Goal: Entertainment & Leisure: Consume media (video, audio)

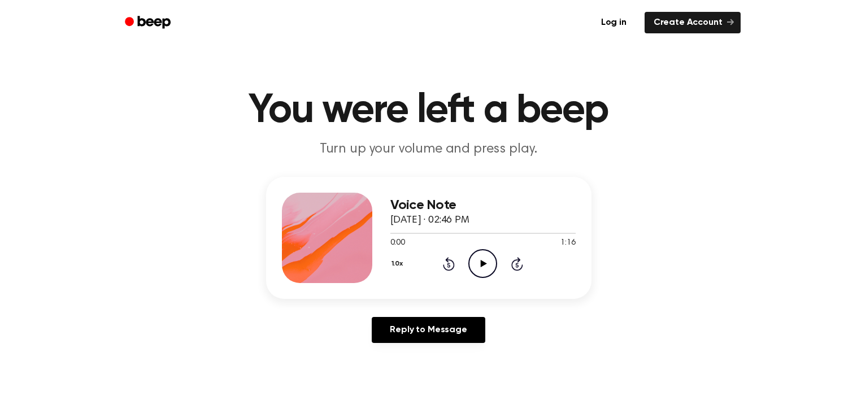
click at [488, 260] on icon "Play Audio" at bounding box center [482, 263] width 29 height 29
click at [481, 262] on icon at bounding box center [482, 263] width 5 height 7
click at [477, 258] on icon "Play Audio" at bounding box center [482, 263] width 29 height 29
click at [475, 263] on icon "Pause Audio" at bounding box center [482, 263] width 29 height 29
click at [546, 341] on div "Reply to Message" at bounding box center [428, 334] width 325 height 35
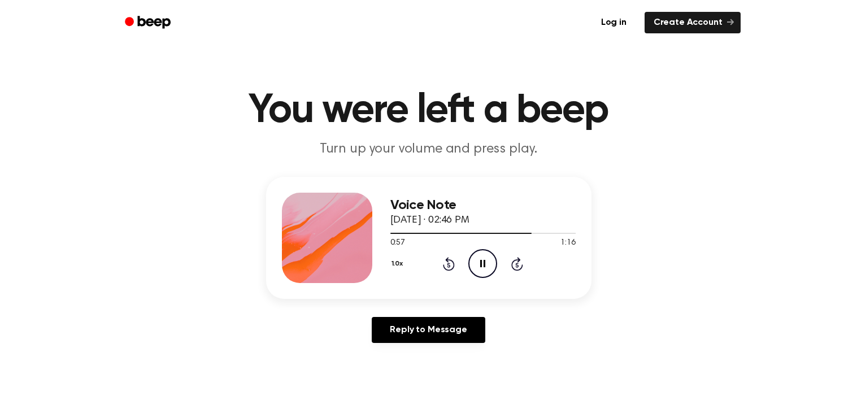
click at [484, 260] on icon at bounding box center [482, 263] width 5 height 7
click at [483, 270] on icon "Play Audio" at bounding box center [482, 263] width 29 height 29
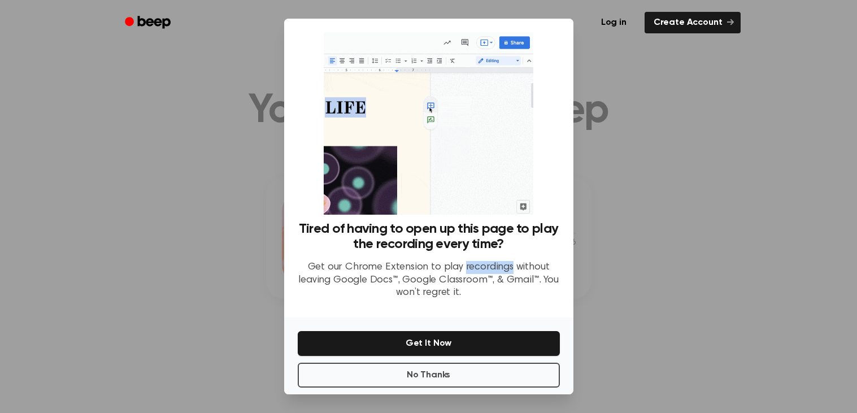
click at [483, 270] on p "Get our Chrome Extension to play recordings without leaving Google Docs™, Googl…" at bounding box center [429, 280] width 262 height 38
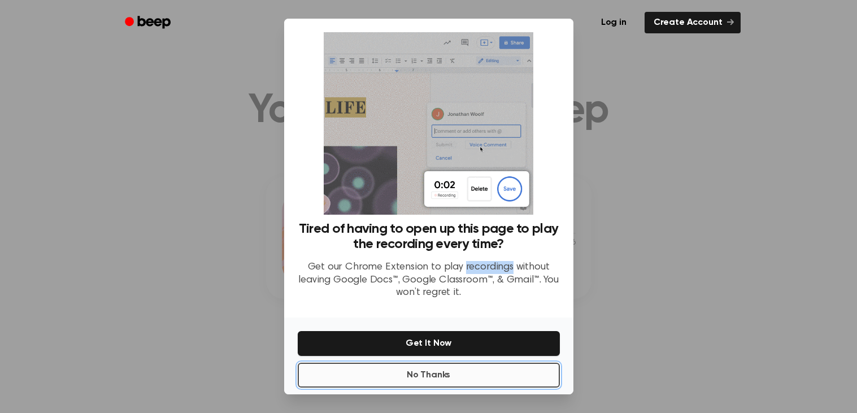
click at [473, 376] on button "No Thanks" at bounding box center [429, 375] width 262 height 25
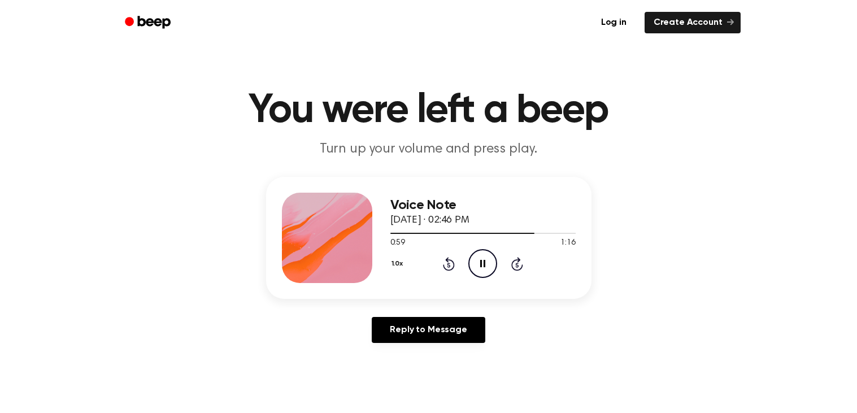
click at [447, 270] on icon at bounding box center [449, 264] width 12 height 14
click at [479, 266] on icon "Pause Audio" at bounding box center [482, 263] width 29 height 29
click at [436, 259] on div "1.0x Rewind 5 seconds Pause Audio Skip 5 seconds" at bounding box center [482, 263] width 185 height 29
click at [443, 263] on icon "Rewind 5 seconds" at bounding box center [448, 264] width 12 height 15
click at [487, 268] on icon "Pause Audio" at bounding box center [482, 263] width 29 height 29
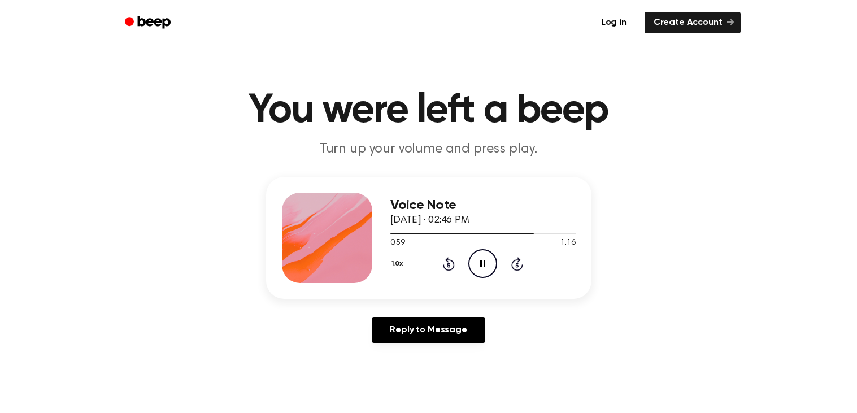
click at [474, 261] on icon "Pause Audio" at bounding box center [482, 263] width 29 height 29
click at [472, 262] on icon "Pause Audio" at bounding box center [482, 263] width 29 height 29
click at [446, 260] on icon at bounding box center [449, 264] width 12 height 14
click at [478, 261] on icon "Pause Audio" at bounding box center [482, 263] width 29 height 29
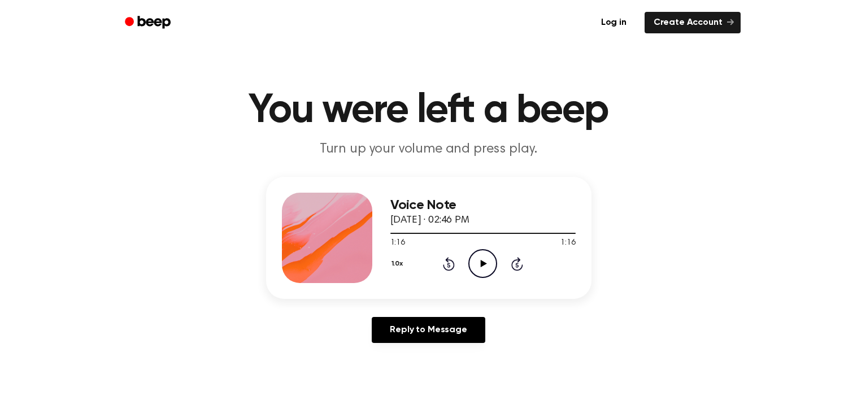
click at [449, 270] on icon at bounding box center [449, 264] width 12 height 14
click at [489, 259] on icon "Play Audio" at bounding box center [482, 263] width 29 height 29
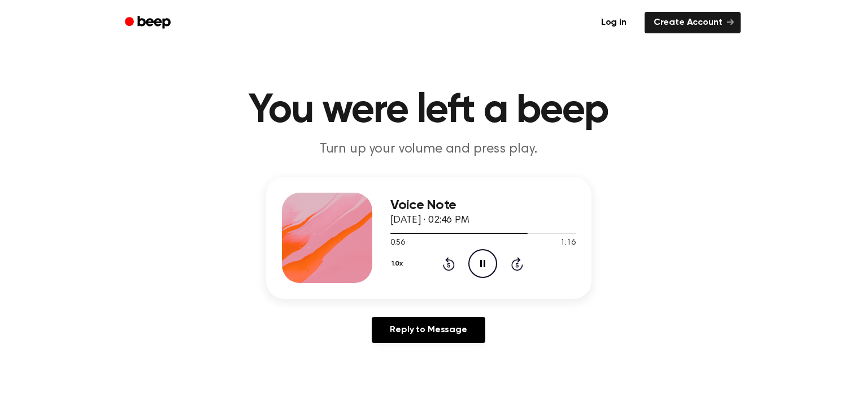
click at [527, 271] on div "1.0x Rewind 5 seconds Pause Audio Skip 5 seconds" at bounding box center [482, 263] width 185 height 29
click at [520, 269] on icon at bounding box center [517, 264] width 12 height 14
click at [484, 264] on icon at bounding box center [482, 263] width 5 height 7
click at [660, 340] on div "Voice Note October 8, 2025 · 02:46 PM 1:08 1:16 Your browser does not support t…" at bounding box center [429, 264] width 830 height 175
click at [480, 274] on icon "Play Audio" at bounding box center [482, 263] width 29 height 29
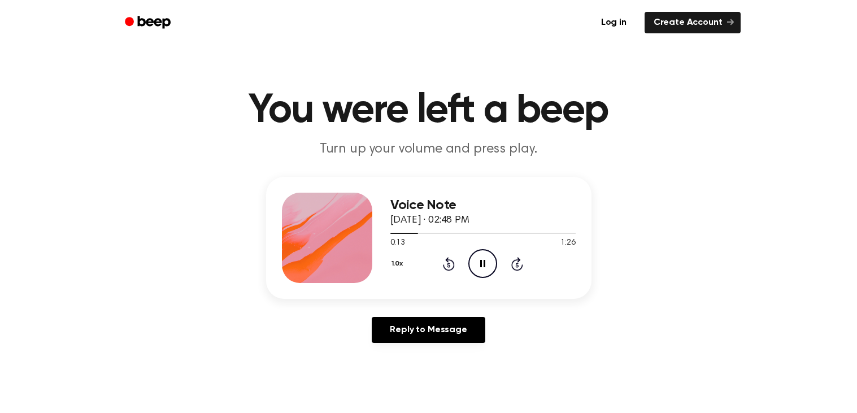
click at [480, 268] on icon "Pause Audio" at bounding box center [482, 263] width 29 height 29
click at [480, 268] on icon "Play Audio" at bounding box center [482, 263] width 29 height 29
click at [480, 268] on icon "Pause Audio" at bounding box center [482, 263] width 29 height 29
click at [480, 268] on icon "Play Audio" at bounding box center [482, 263] width 29 height 29
click at [480, 268] on icon "Pause Audio" at bounding box center [482, 263] width 29 height 29
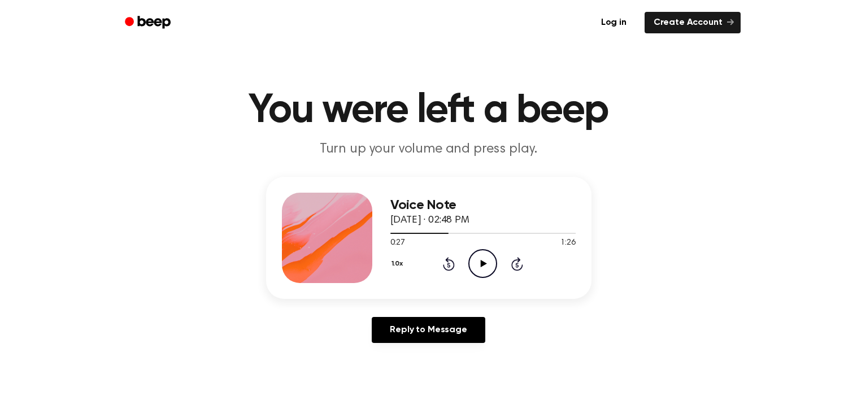
click at [480, 251] on icon "Play Audio" at bounding box center [482, 263] width 29 height 29
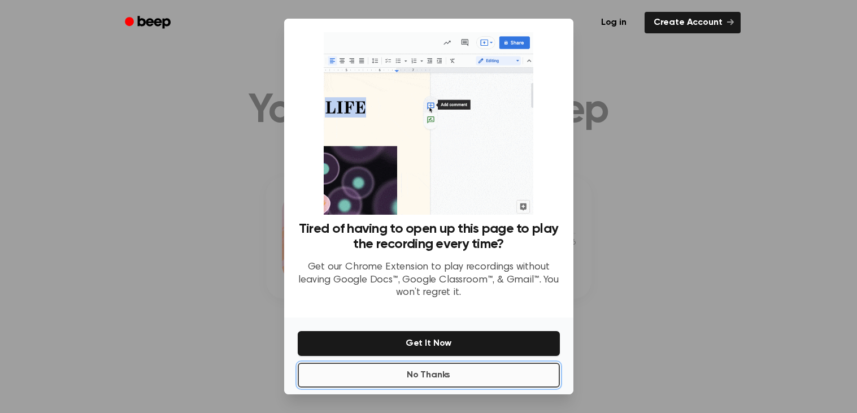
click at [466, 375] on button "No Thanks" at bounding box center [429, 375] width 262 height 25
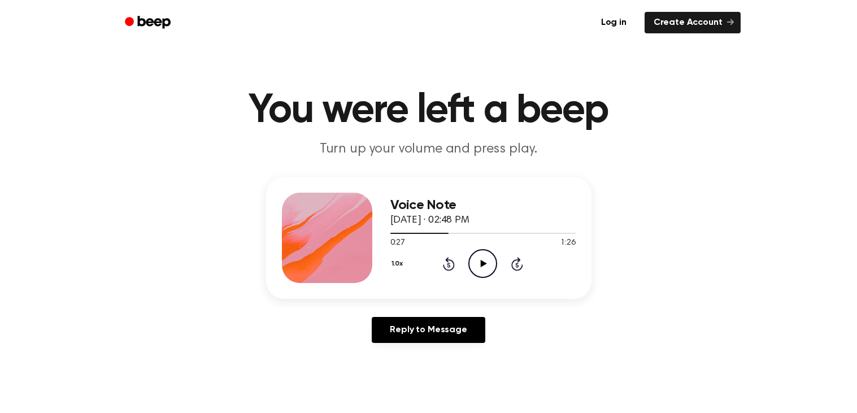
click at [470, 264] on icon "Play Audio" at bounding box center [482, 263] width 29 height 29
click at [659, 255] on div "Voice Note October 8, 2025 · 02:48 PM 0:27 1:26 Your browser does not support t…" at bounding box center [429, 264] width 830 height 175
click at [478, 264] on icon "Pause Audio" at bounding box center [482, 263] width 29 height 29
click at [485, 268] on icon "Play Audio" at bounding box center [482, 263] width 29 height 29
click at [449, 268] on icon "Rewind 5 seconds" at bounding box center [448, 264] width 12 height 15
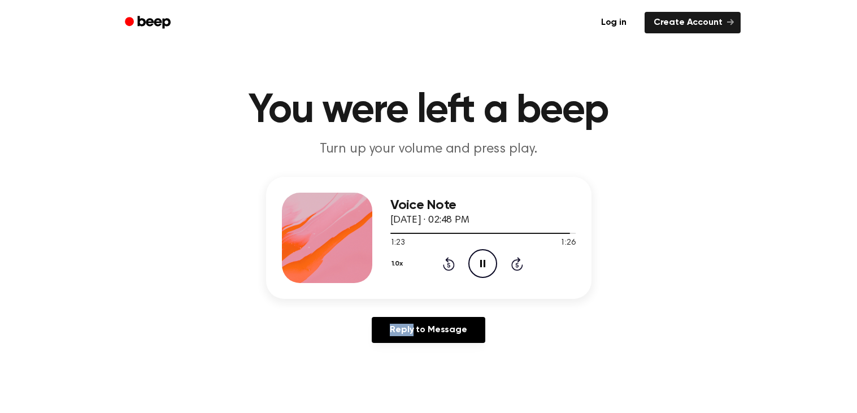
click at [449, 268] on icon "Rewind 5 seconds" at bounding box center [448, 264] width 12 height 15
click at [488, 272] on icon "Pause Audio" at bounding box center [482, 263] width 29 height 29
click at [490, 253] on icon "Play Audio" at bounding box center [482, 263] width 29 height 29
click at [480, 270] on icon "Play Audio" at bounding box center [482, 263] width 29 height 29
click at [484, 272] on icon "Pause Audio" at bounding box center [482, 263] width 29 height 29
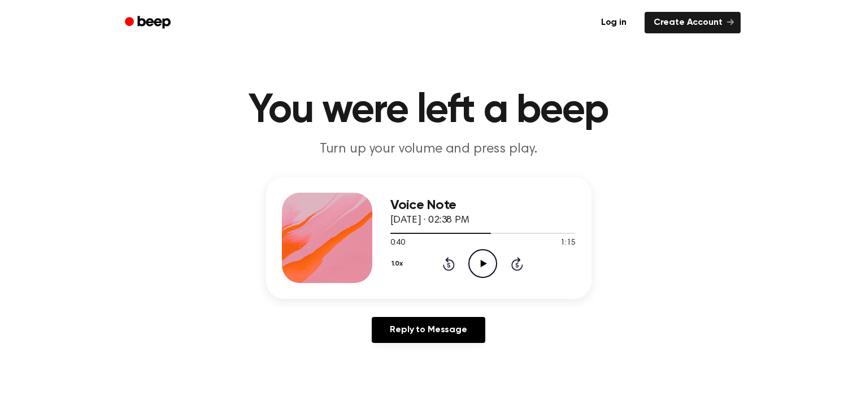
click at [442, 260] on icon "Rewind 5 seconds" at bounding box center [448, 264] width 12 height 15
click at [458, 258] on div "1.0x Rewind 5 seconds Pause Audio Skip 5 seconds" at bounding box center [482, 263] width 185 height 29
click at [453, 259] on icon "Rewind 5 seconds" at bounding box center [448, 264] width 12 height 15
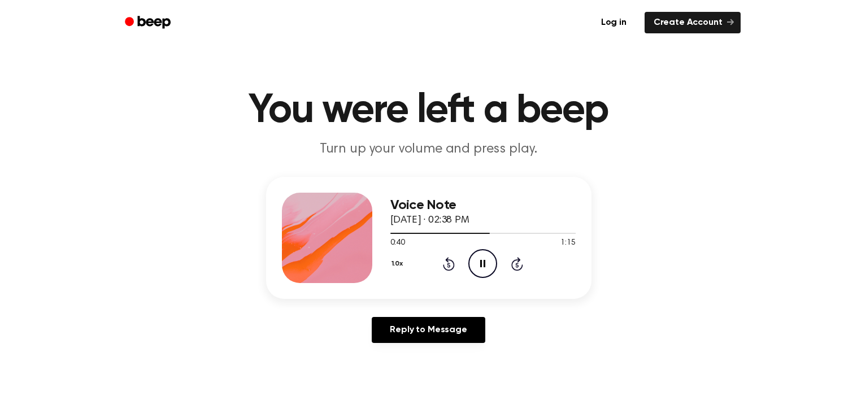
click at [476, 267] on icon "Pause Audio" at bounding box center [482, 263] width 29 height 29
click at [484, 259] on icon "Pause Audio" at bounding box center [482, 263] width 29 height 29
click at [476, 273] on icon "Play Audio" at bounding box center [482, 263] width 29 height 29
click at [486, 261] on icon "Pause Audio" at bounding box center [482, 263] width 29 height 29
click at [705, 320] on div "Voice Note October 8, 2025 · 02:38 PM 0:57 1:15 Your browser does not support t…" at bounding box center [429, 264] width 830 height 175
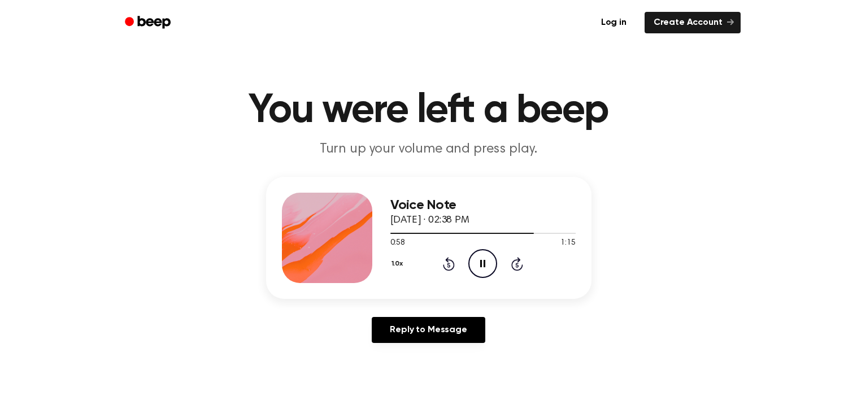
click at [483, 270] on icon "Pause Audio" at bounding box center [482, 263] width 29 height 29
click at [446, 266] on icon "Rewind 5 seconds" at bounding box center [448, 264] width 12 height 15
click at [474, 267] on icon "Play Audio" at bounding box center [482, 263] width 29 height 29
click at [642, 338] on div "Voice Note October 8, 2025 · 02:38 PM 0:48 1:15 Your browser does not support t…" at bounding box center [429, 264] width 830 height 175
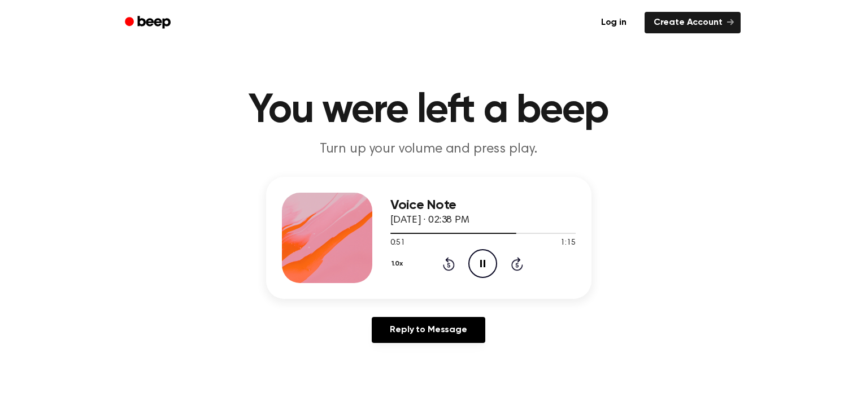
click at [393, 259] on button "1.0x" at bounding box center [398, 263] width 17 height 19
click at [715, 249] on div "Voice Note October 8, 2025 · 02:38 PM 0:52 1:15 Your browser does not support t…" at bounding box center [429, 264] width 830 height 175
drag, startPoint x: 477, startPoint y: 260, endPoint x: 510, endPoint y: 134, distance: 130.9
click at [477, 260] on icon "Pause Audio" at bounding box center [482, 263] width 29 height 29
click at [481, 249] on icon "Play Audio" at bounding box center [482, 263] width 29 height 29
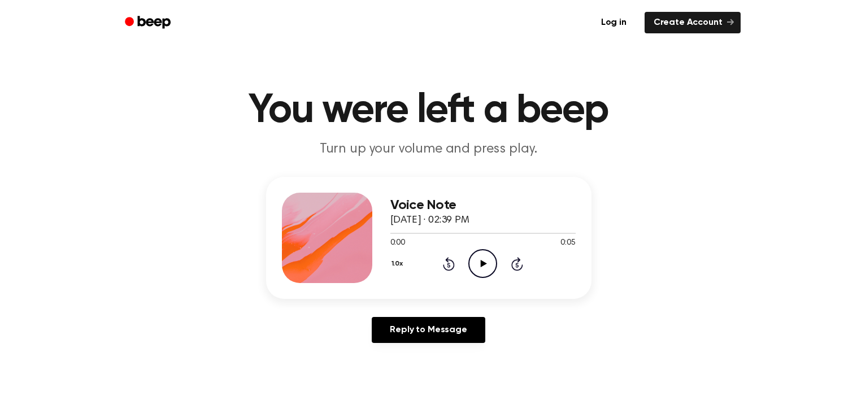
click at [474, 257] on icon "Play Audio" at bounding box center [482, 263] width 29 height 29
click at [484, 264] on icon at bounding box center [484, 263] width 6 height 7
click at [780, 191] on div "Voice Note [DATE] · 02:41 PM 0:00 1:10 Your browser does not support the [objec…" at bounding box center [429, 264] width 830 height 175
click at [489, 270] on icon "Play Audio" at bounding box center [482, 263] width 29 height 29
click at [672, 218] on div "Voice Note [DATE] · 02:41 PM 0:00 1:10 Your browser does not support the [objec…" at bounding box center [429, 264] width 830 height 175
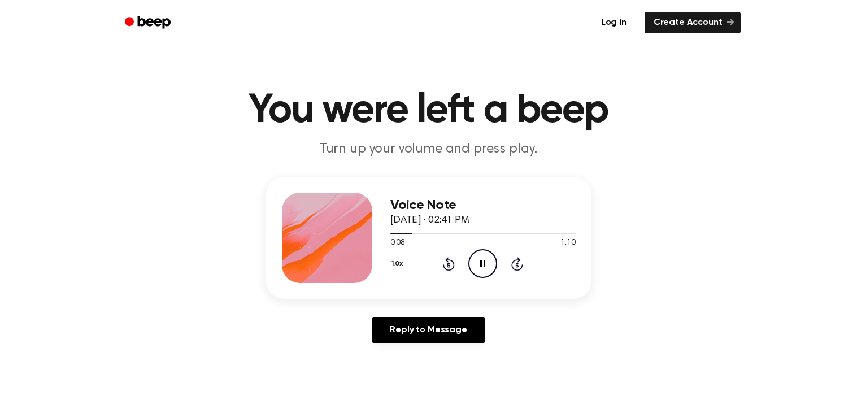
click at [483, 260] on icon "Pause Audio" at bounding box center [482, 263] width 29 height 29
click at [636, 311] on div "Voice Note October 8, 2025 · 02:41 PM 0:09 1:10 Your browser does not support t…" at bounding box center [429, 264] width 830 height 175
click at [485, 261] on icon "Pause Audio" at bounding box center [482, 263] width 29 height 29
click at [487, 259] on icon "Pause Audio" at bounding box center [482, 263] width 29 height 29
click at [487, 259] on icon "Play Audio" at bounding box center [482, 263] width 29 height 29
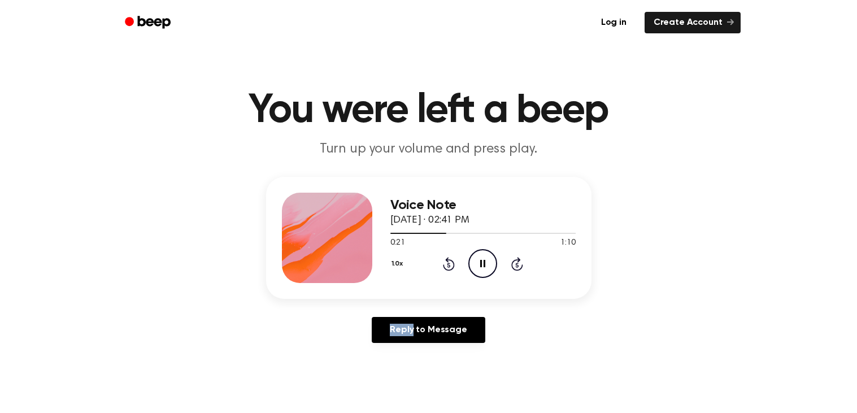
click at [450, 264] on icon "Rewind 5 seconds" at bounding box center [448, 264] width 12 height 15
click at [447, 264] on icon "Rewind 5 seconds" at bounding box center [448, 264] width 12 height 15
click at [490, 259] on icon "Pause Audio" at bounding box center [482, 263] width 29 height 29
click at [457, 258] on div "1.0x Rewind 5 seconds Play Audio Skip 5 seconds" at bounding box center [482, 263] width 185 height 29
click at [453, 259] on icon "Rewind 5 seconds" at bounding box center [448, 264] width 12 height 15
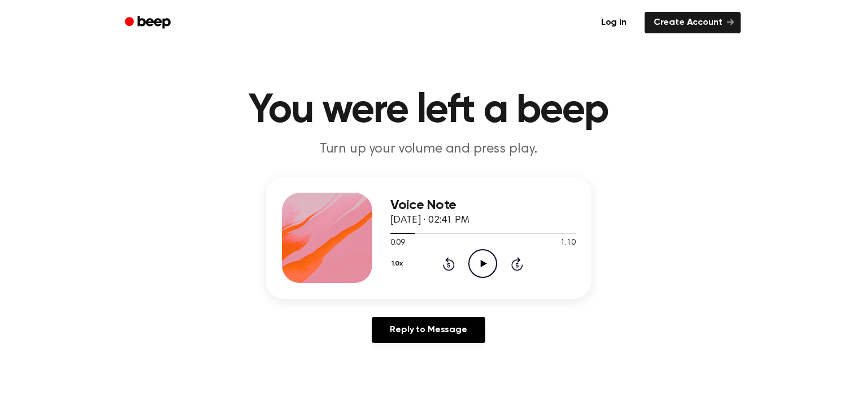
click at [482, 260] on icon "Play Audio" at bounding box center [482, 263] width 29 height 29
click at [485, 263] on icon "Pause Audio" at bounding box center [482, 263] width 29 height 29
click at [444, 163] on main "You were left a beep Turn up your volume and press play. Voice Note October 8, …" at bounding box center [428, 348] width 857 height 697
click at [488, 260] on icon "Pause Audio" at bounding box center [482, 263] width 29 height 29
click at [483, 265] on icon at bounding box center [484, 263] width 6 height 7
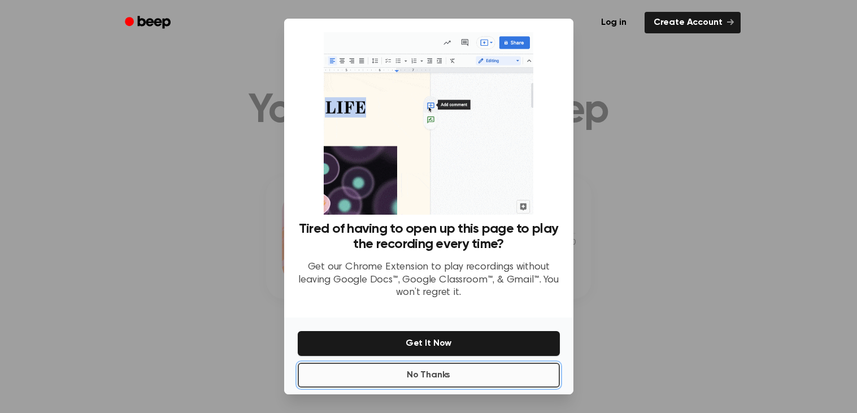
click at [481, 373] on button "No Thanks" at bounding box center [429, 375] width 262 height 25
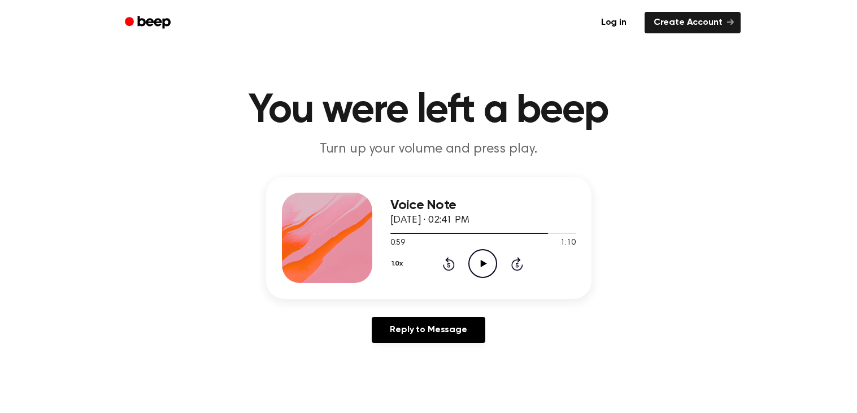
click at [482, 259] on icon "Play Audio" at bounding box center [482, 263] width 29 height 29
click at [493, 260] on icon "Pause Audio" at bounding box center [482, 263] width 29 height 29
click at [493, 260] on icon "Play Audio" at bounding box center [482, 263] width 29 height 29
click at [749, 297] on div "Voice Note October 8, 2025 · 02:41 PM 1:01 1:10 Your browser does not support t…" at bounding box center [429, 264] width 830 height 175
click at [481, 264] on icon at bounding box center [482, 263] width 5 height 7
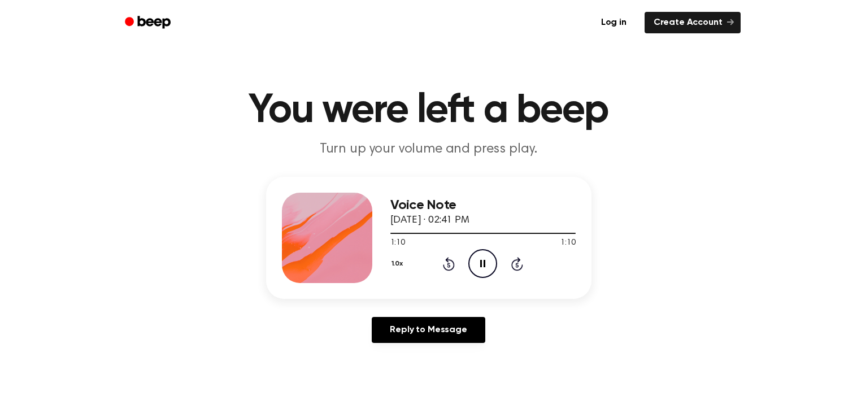
click at [445, 266] on icon "Rewind 5 seconds" at bounding box center [448, 264] width 12 height 15
click at [481, 264] on icon at bounding box center [482, 263] width 5 height 7
click at [484, 275] on icon "Play Audio" at bounding box center [482, 263] width 29 height 29
click at [474, 230] on div at bounding box center [482, 232] width 185 height 9
click at [481, 253] on icon "Play Audio" at bounding box center [482, 263] width 29 height 29
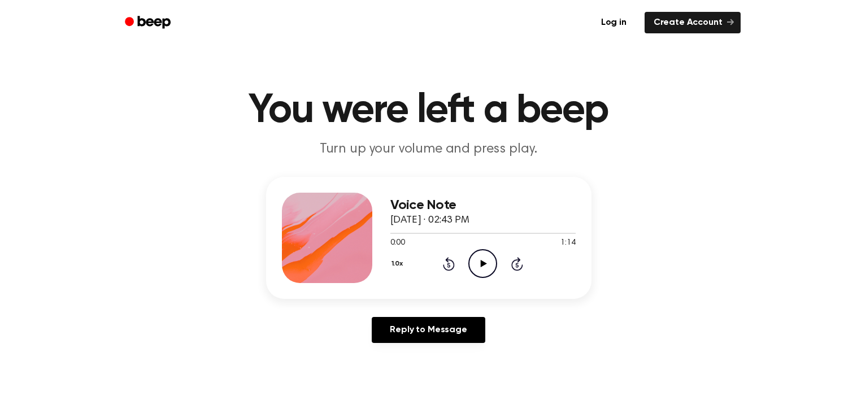
click at [474, 258] on icon "Play Audio" at bounding box center [482, 263] width 29 height 29
click at [449, 263] on icon "Rewind 5 seconds" at bounding box center [448, 264] width 12 height 15
click at [476, 264] on icon "Pause Audio" at bounding box center [482, 263] width 29 height 29
click at [449, 257] on icon "Rewind 5 seconds" at bounding box center [448, 264] width 12 height 15
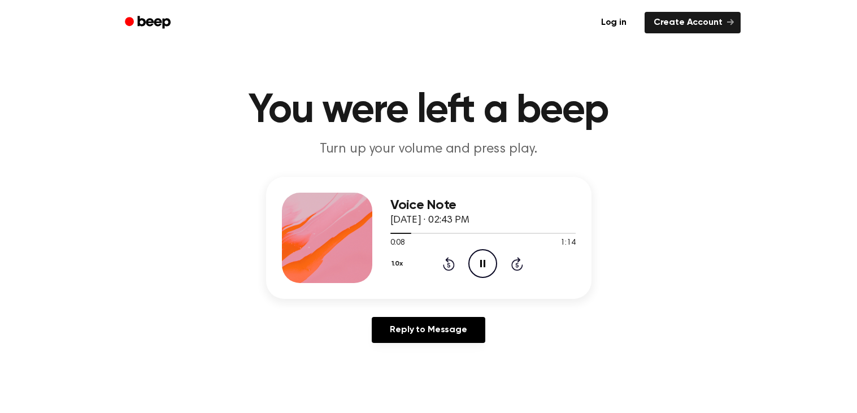
click at [648, 298] on div "Voice Note October 8, 2025 · 02:43 PM 0:08 1:14 Your browser does not support t…" at bounding box center [429, 264] width 830 height 175
click at [448, 252] on div "1.0x Rewind 5 seconds Play Audio Skip 5 seconds" at bounding box center [482, 263] width 185 height 29
click at [447, 259] on icon at bounding box center [449, 264] width 12 height 14
click at [489, 264] on icon "Play Audio" at bounding box center [482, 263] width 29 height 29
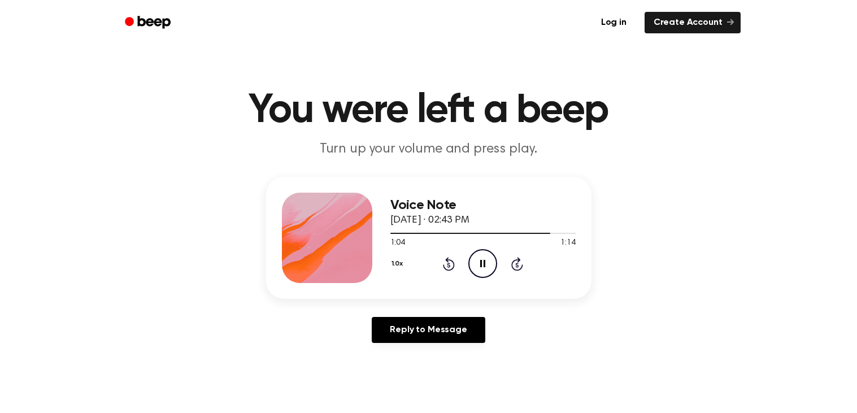
click at [703, 247] on div "Voice Note October 8, 2025 · 02:43 PM 1:04 1:14 Your browser does not support t…" at bounding box center [429, 264] width 830 height 175
click at [485, 266] on icon "Play Audio" at bounding box center [482, 263] width 29 height 29
